Goal: Consume media (video, audio): Consume media (video, audio)

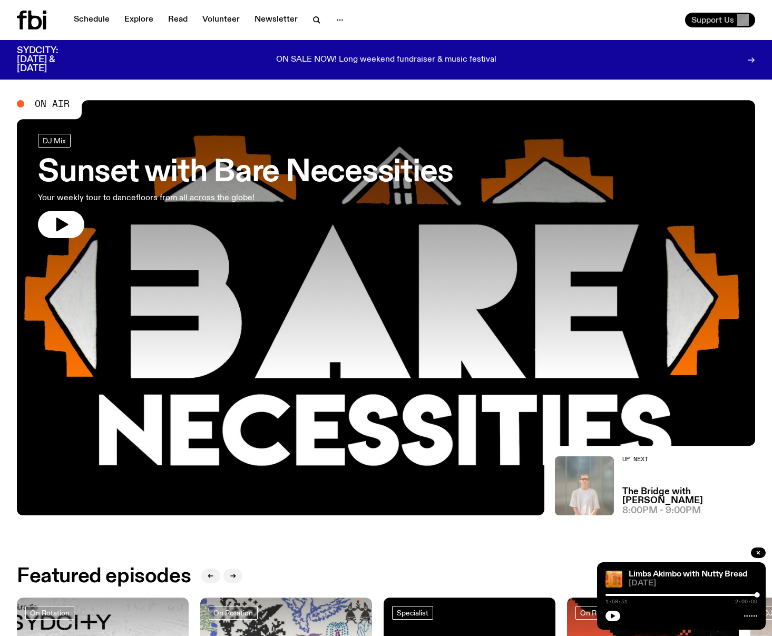
click at [725, 21] on span "Support Us" at bounding box center [712, 19] width 43 height 9
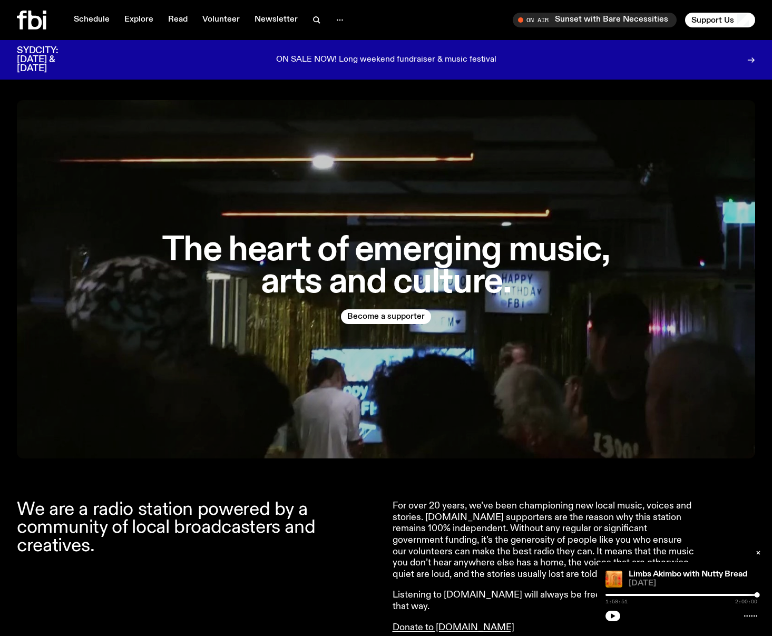
click at [26, 20] on icon at bounding box center [31, 20] width 29 height 19
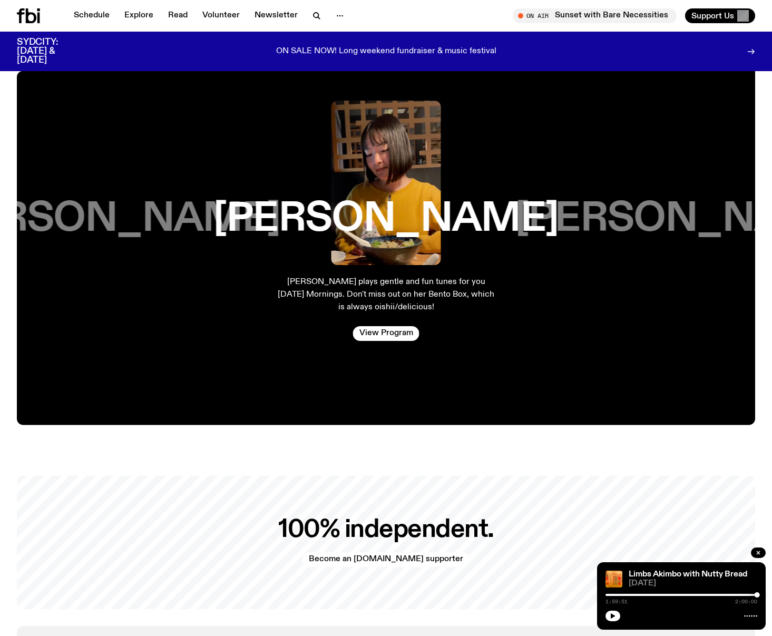
scroll to position [2106, 0]
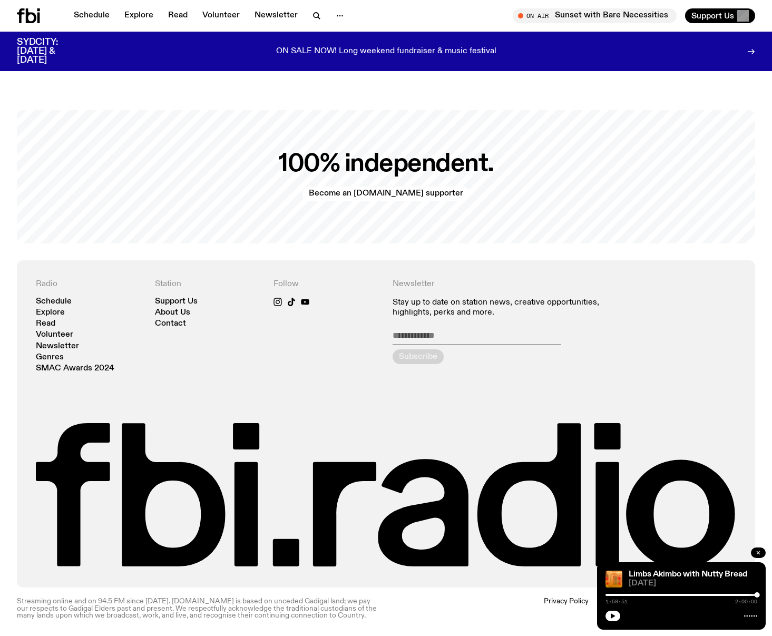
click at [760, 555] on icon "button" at bounding box center [758, 552] width 6 height 6
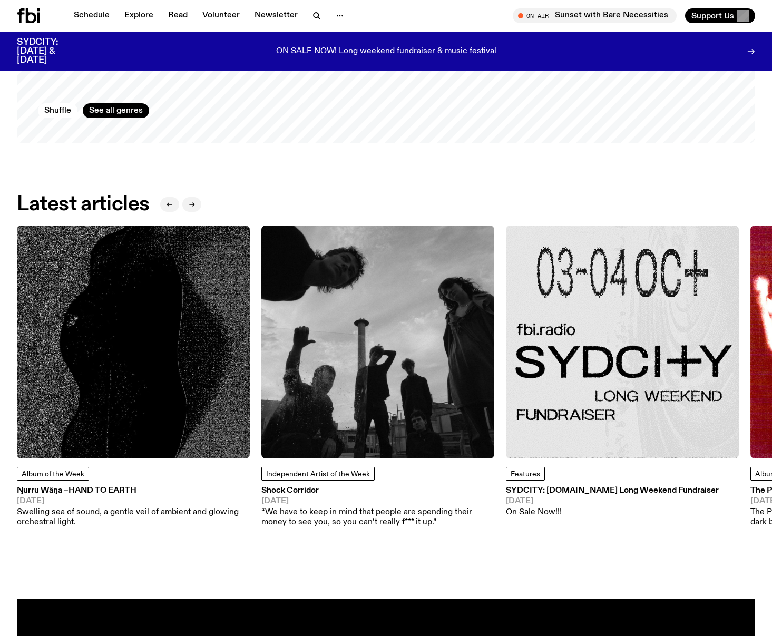
scroll to position [0, 0]
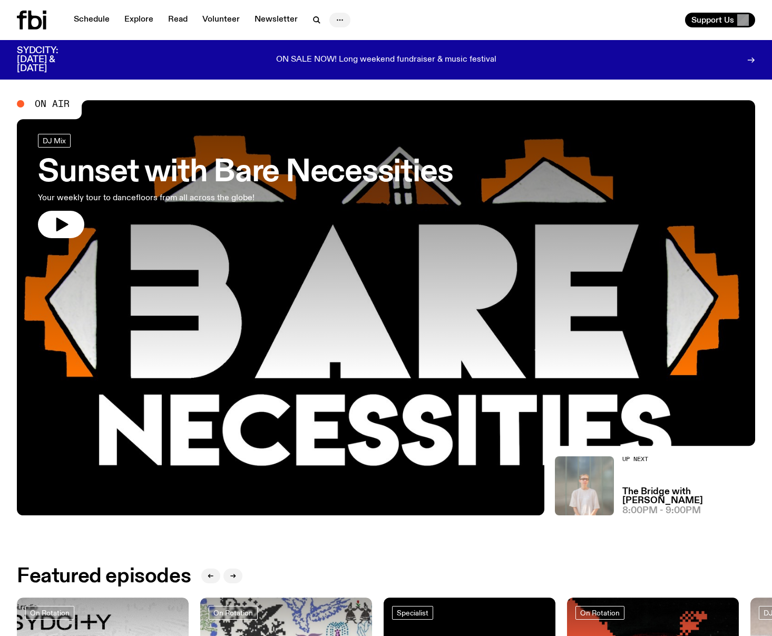
click at [337, 21] on icon "button" at bounding box center [339, 20] width 13 height 13
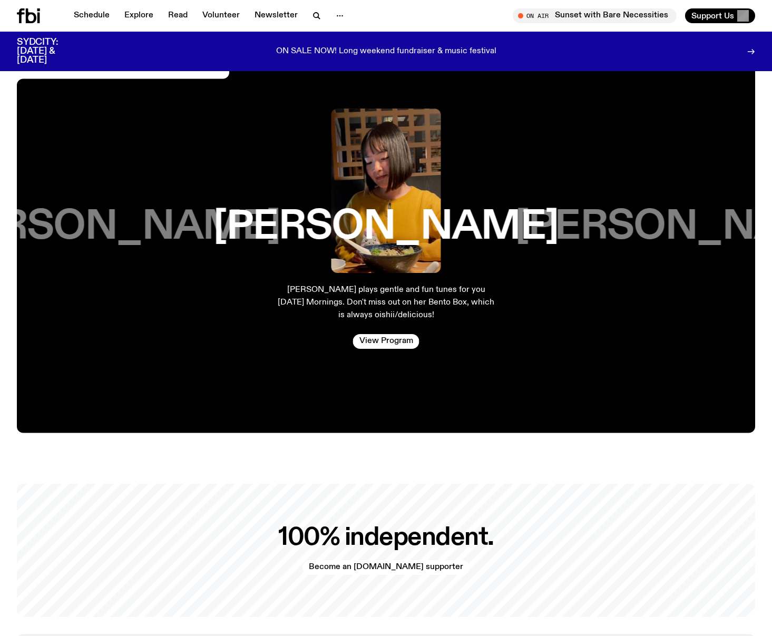
scroll to position [2106, 0]
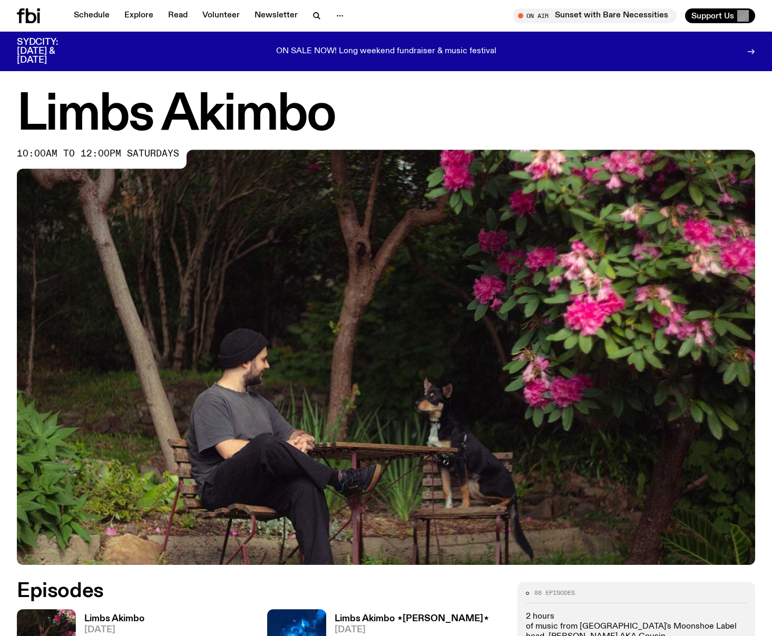
scroll to position [386, 0]
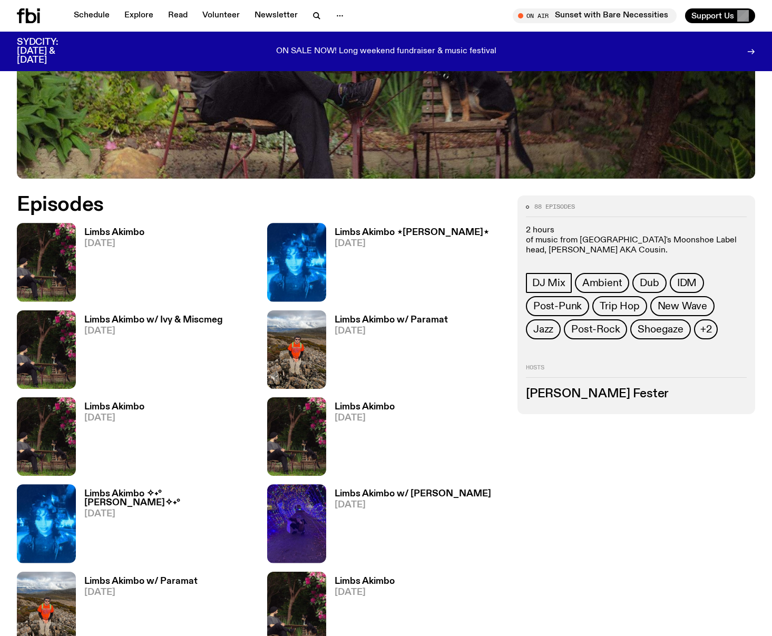
click at [119, 232] on h3 "Limbs Akimbo" at bounding box center [114, 232] width 60 height 9
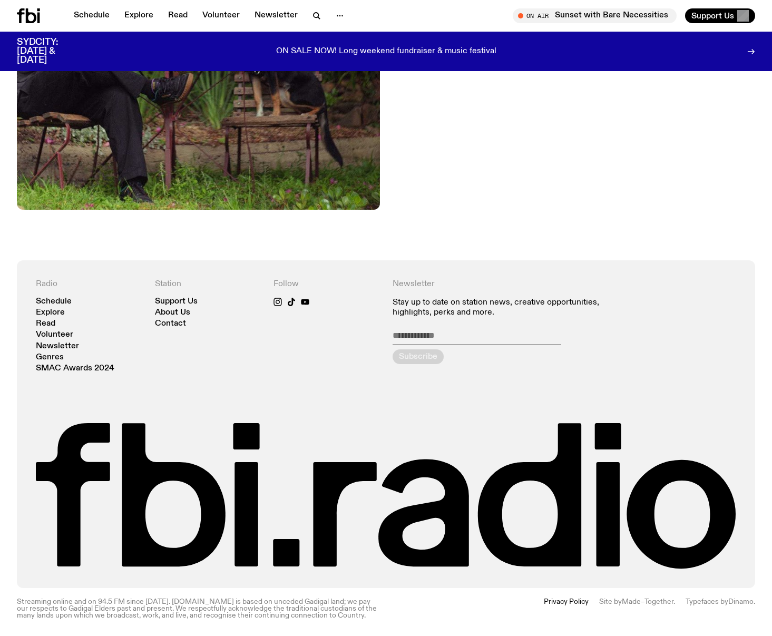
scroll to position [478, 0]
